Goal: Task Accomplishment & Management: Manage account settings

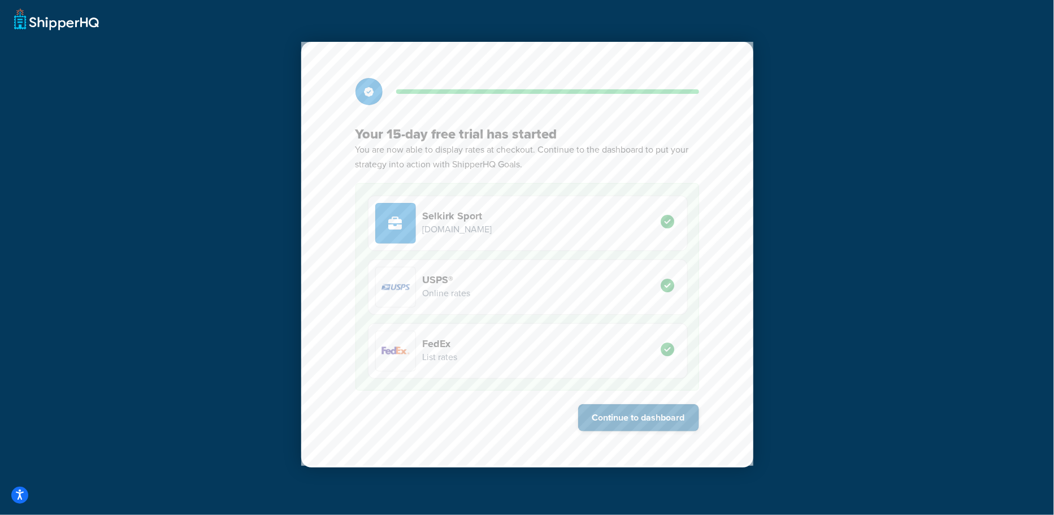
click at [683, 418] on button "Continue to dashboard" at bounding box center [638, 417] width 121 height 27
click at [659, 420] on button "Continue to dashboard" at bounding box center [638, 417] width 121 height 27
click at [613, 415] on button "Continue to dashboard" at bounding box center [638, 417] width 121 height 27
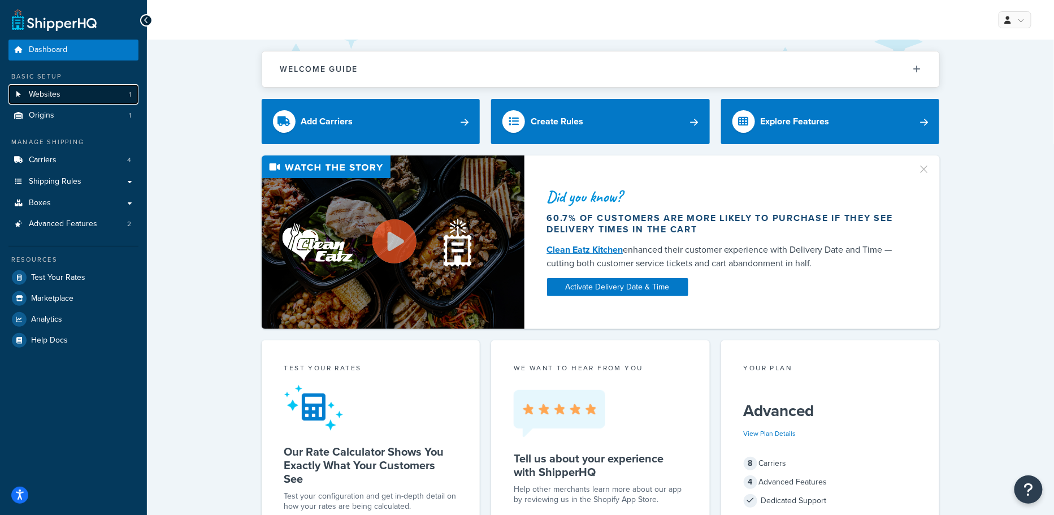
click at [98, 101] on link "Websites 1" at bounding box center [73, 94] width 130 height 21
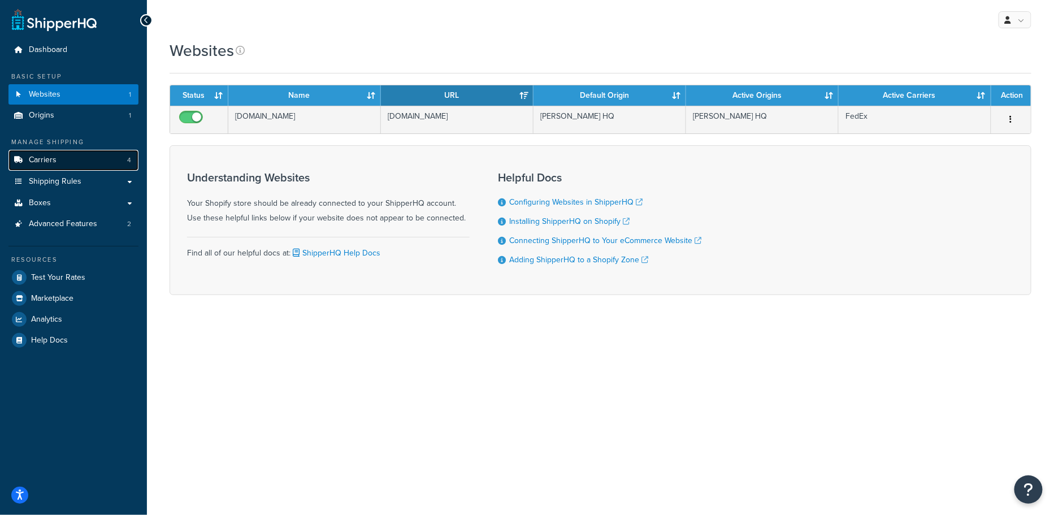
click at [92, 162] on link "Carriers 4" at bounding box center [73, 160] width 130 height 21
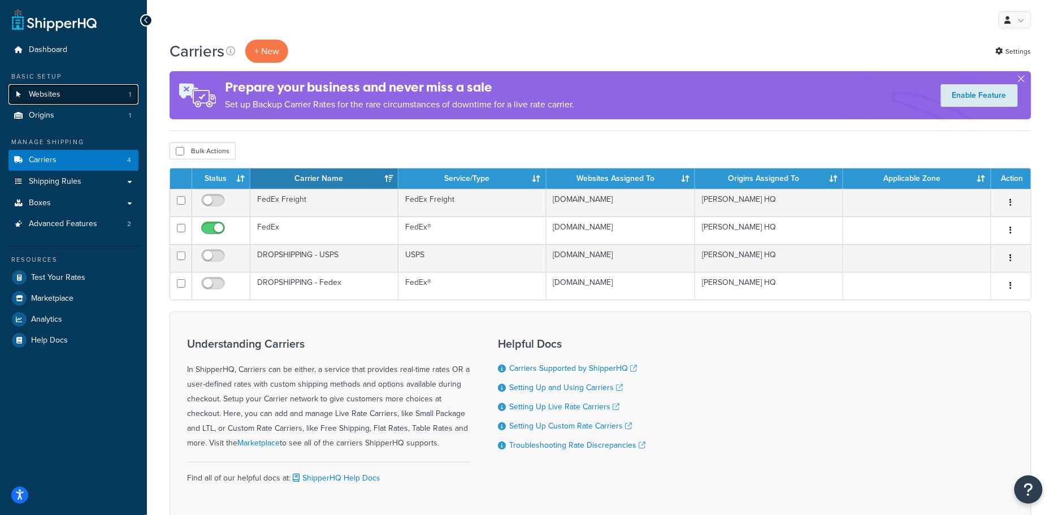
click at [90, 101] on link "Websites 1" at bounding box center [73, 94] width 130 height 21
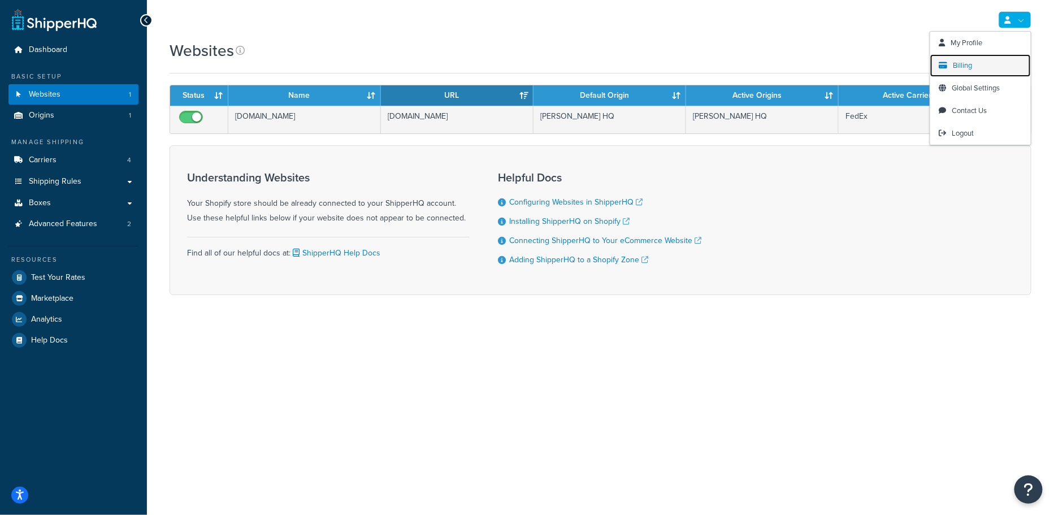
click at [964, 72] on link "Billing" at bounding box center [980, 65] width 101 height 23
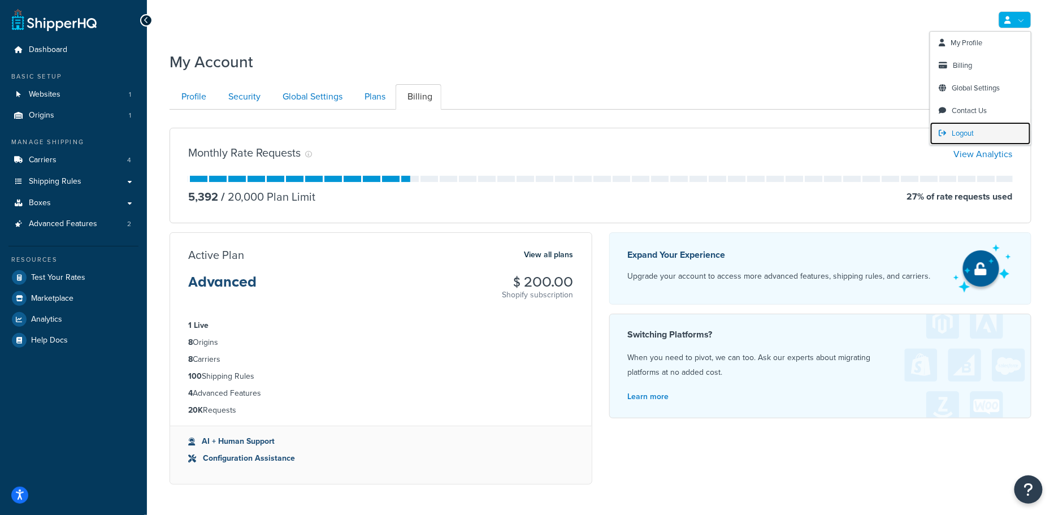
click at [968, 133] on span "Logout" at bounding box center [963, 133] width 22 height 11
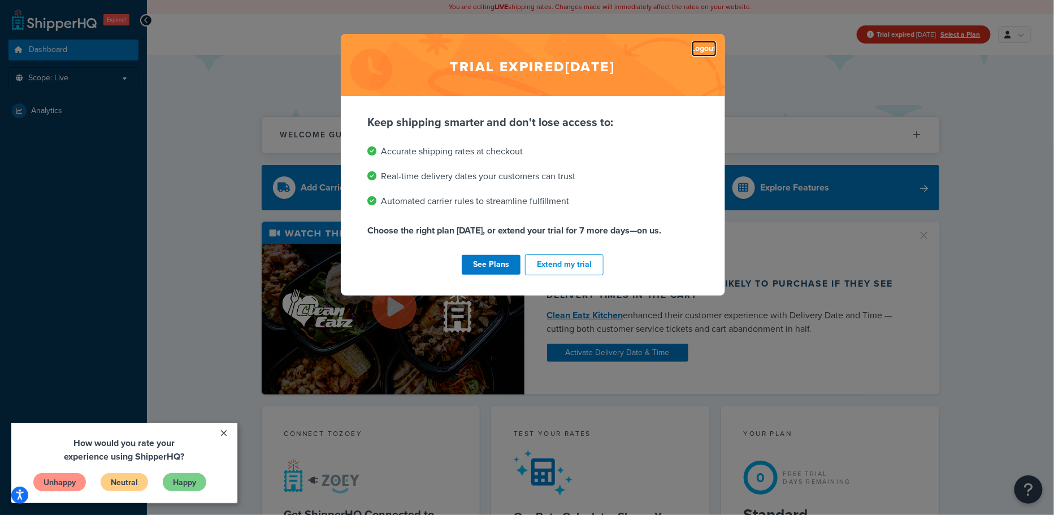
click at [701, 43] on link "Logout" at bounding box center [704, 49] width 25 height 16
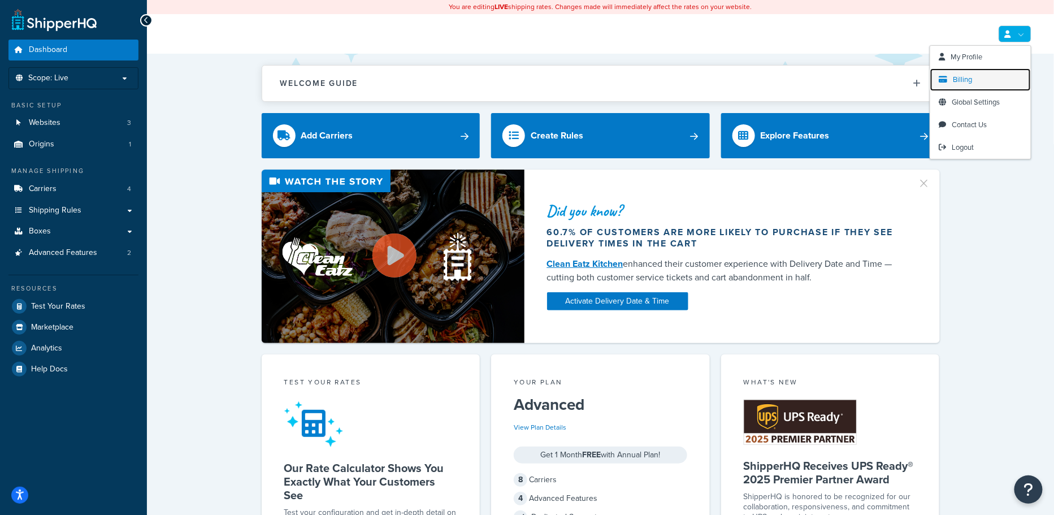
click at [974, 79] on link "Billing" at bounding box center [980, 79] width 101 height 23
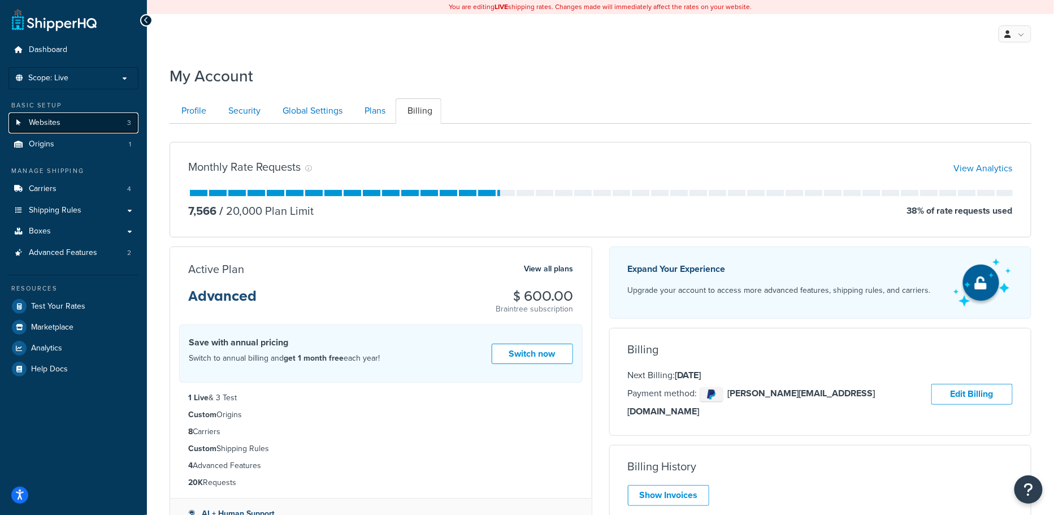
click at [79, 125] on link "Websites 3" at bounding box center [73, 122] width 130 height 21
